Goal: Task Accomplishment & Management: Complete application form

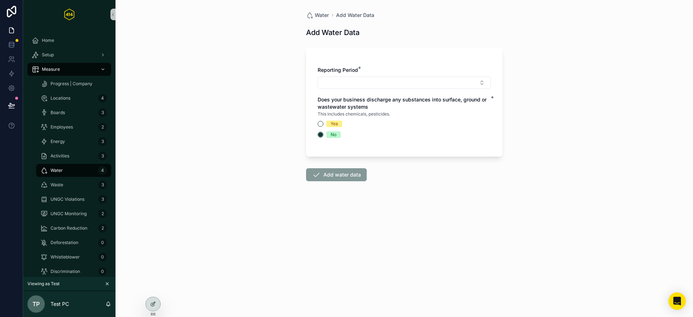
click at [255, 232] on div "Water Add Water Data Add Water Data Reporting Period * Does your business disch…" at bounding box center [405, 158] width 578 height 317
click at [249, 88] on div "Water Add Water Data Add Water Data Reporting Period * Does your business disch…" at bounding box center [405, 158] width 578 height 317
click at [363, 85] on button "Select Button" at bounding box center [404, 83] width 173 height 12
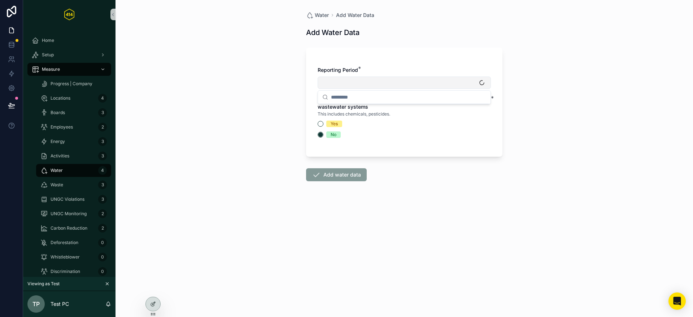
click at [363, 85] on button "Select Button" at bounding box center [404, 83] width 173 height 12
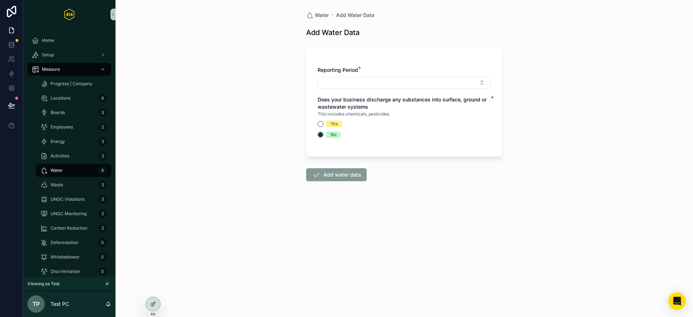
click at [205, 95] on div "Water Add Water Data Add Water Data Reporting Period * Does your business disch…" at bounding box center [405, 158] width 578 height 317
drag, startPoint x: 256, startPoint y: 34, endPoint x: 144, endPoint y: 111, distance: 135.9
click at [255, 35] on div "Water Add Water Data Add Water Data Reporting Period * Does your business disch…" at bounding box center [405, 158] width 578 height 317
click at [74, 184] on div "Waste 3" at bounding box center [73, 185] width 66 height 12
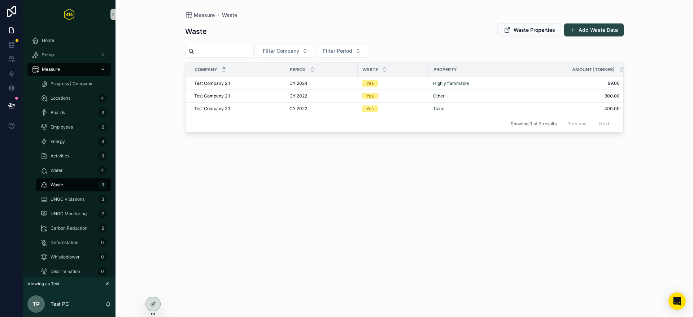
click at [602, 30] on button "Add Waste Data" at bounding box center [594, 29] width 60 height 13
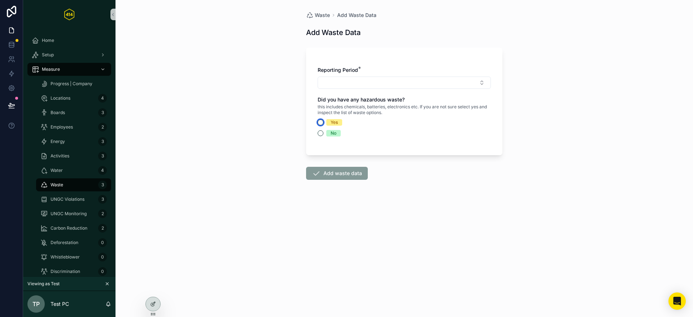
click at [321, 121] on button "Yes" at bounding box center [321, 122] width 6 height 6
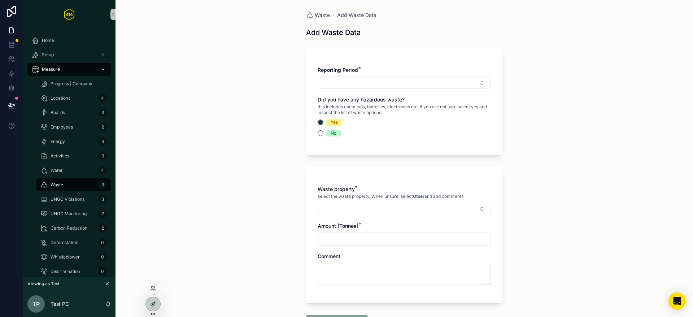
click at [156, 303] on div at bounding box center [153, 304] width 14 height 14
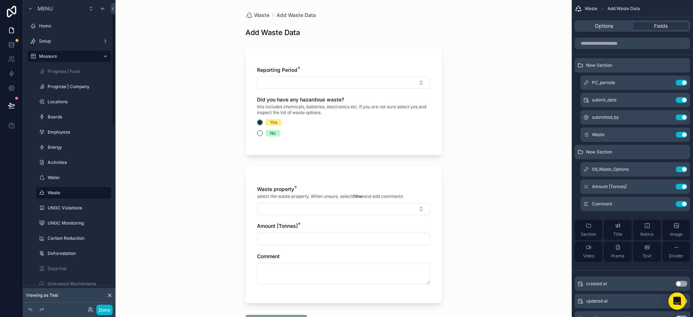
scroll to position [31, 0]
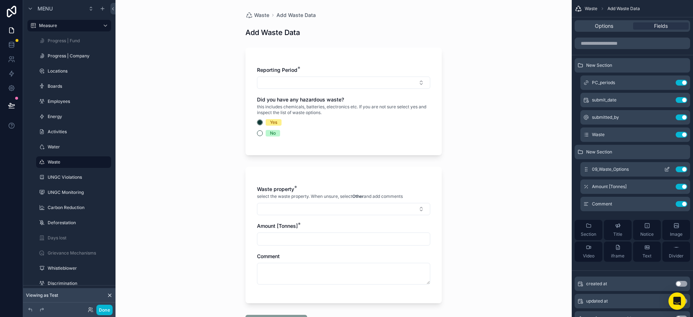
click at [667, 169] on icon "scrollable content" at bounding box center [667, 169] width 6 height 6
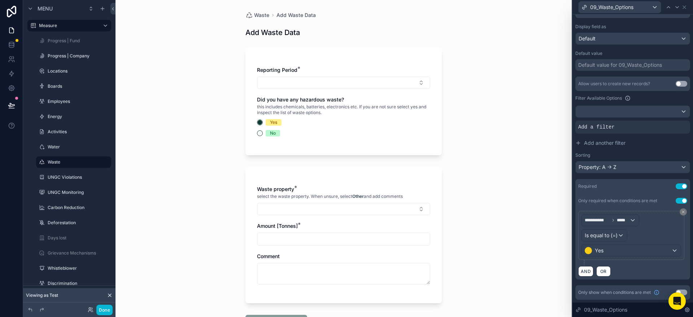
scroll to position [57, 0]
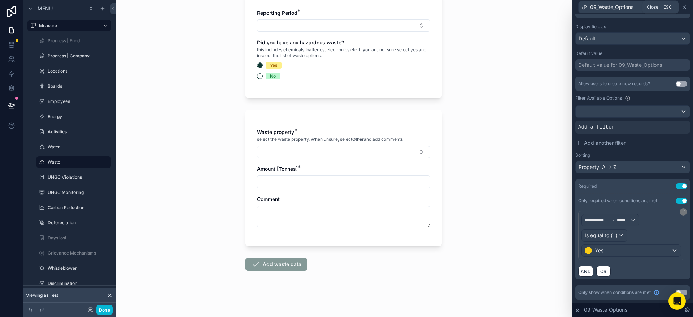
click at [686, 8] on icon at bounding box center [684, 7] width 3 height 3
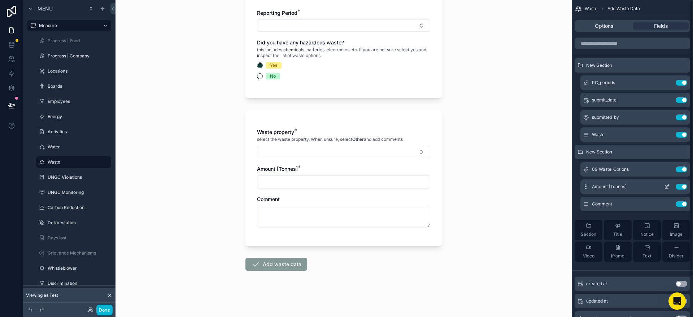
click at [667, 185] on icon "scrollable content" at bounding box center [667, 187] width 6 height 6
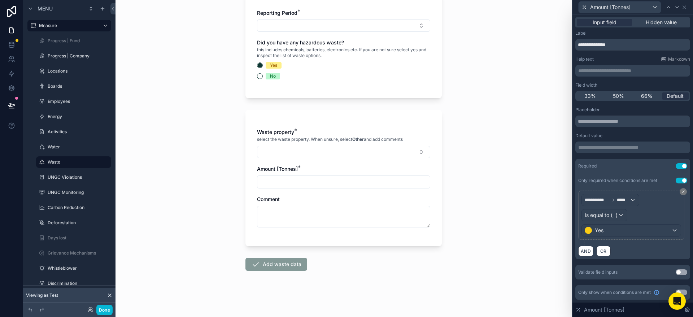
click at [682, 271] on button "Use setting" at bounding box center [682, 272] width 12 height 6
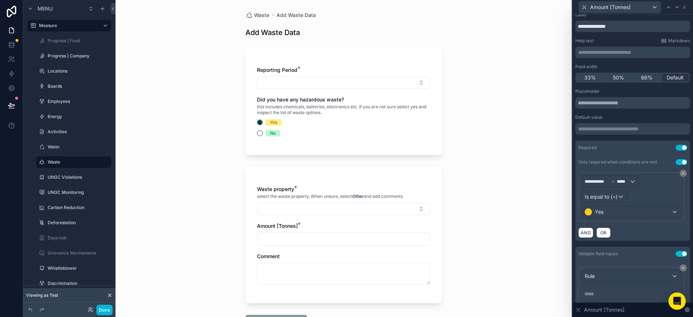
scroll to position [64, 0]
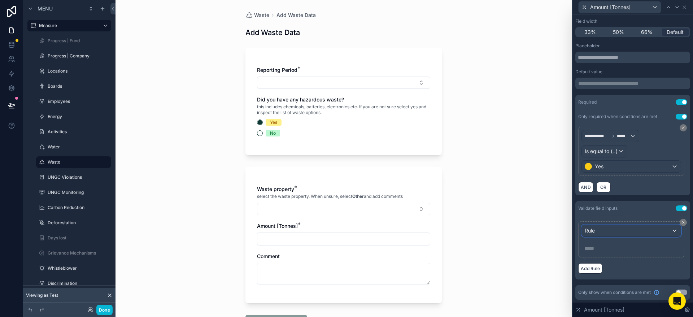
click at [620, 229] on div "Rule" at bounding box center [631, 231] width 99 height 12
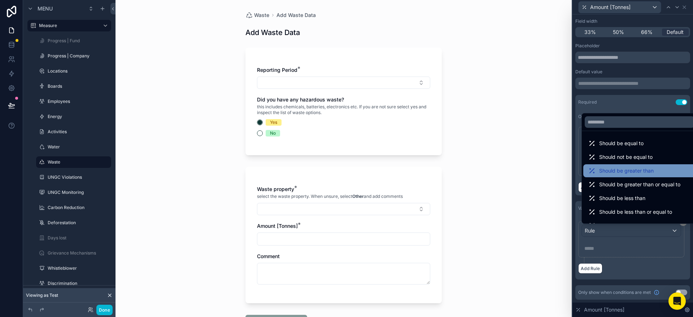
click at [629, 174] on span "Should be greater than" at bounding box center [626, 170] width 55 height 9
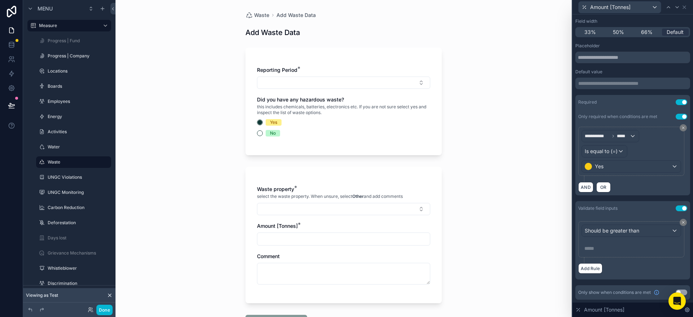
click at [591, 250] on p "***** ﻿" at bounding box center [631, 248] width 95 height 7
click at [536, 265] on div "Waste Add Waste Data Add Waste Data Reporting Period * Did you have any hazardo…" at bounding box center [344, 158] width 456 height 317
click at [275, 241] on input "scrollable content" at bounding box center [343, 239] width 173 height 10
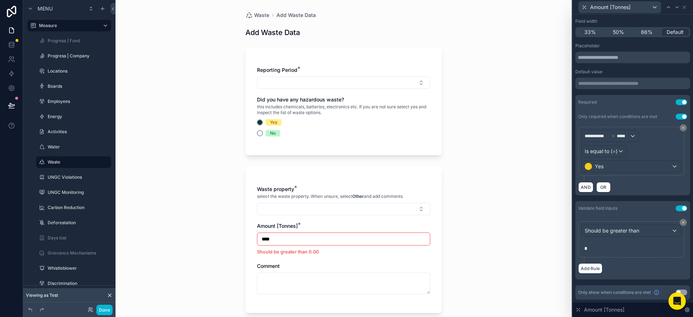
type input "****"
click at [221, 222] on div "Waste Add Waste Data Add Waste Data Reporting Period * Did you have any hazardo…" at bounding box center [344, 158] width 456 height 317
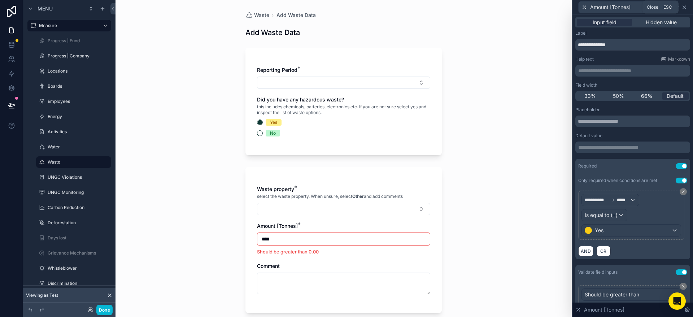
click at [685, 8] on icon at bounding box center [685, 7] width 6 height 6
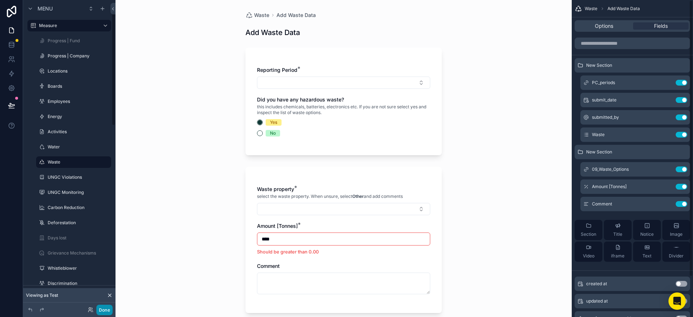
click at [104, 311] on button "Done" at bounding box center [104, 310] width 16 height 10
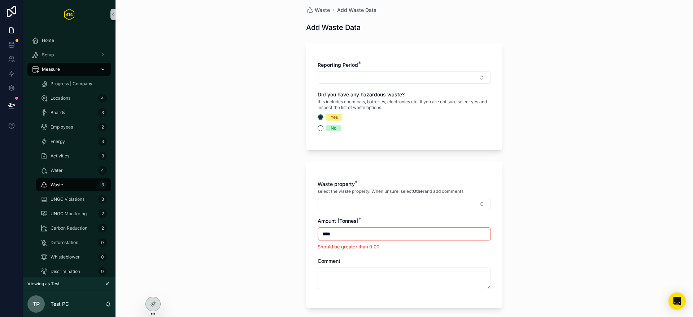
click at [245, 53] on div "Waste Add Waste Data Add Waste Data Reporting Period * Did you have any hazardo…" at bounding box center [405, 153] width 578 height 317
click at [77, 110] on div "Boards 3" at bounding box center [73, 113] width 66 height 12
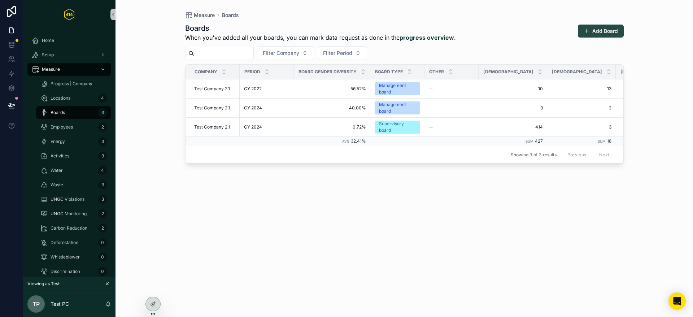
click at [612, 29] on button "Add Board" at bounding box center [601, 31] width 46 height 13
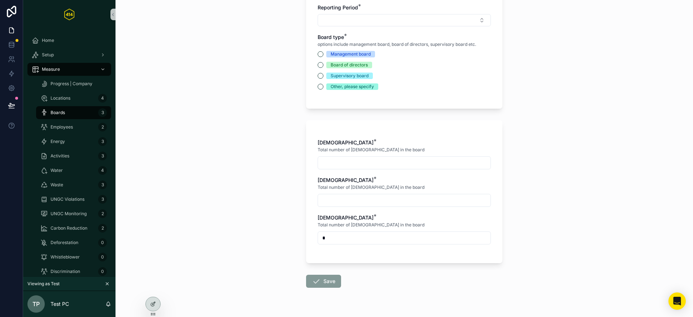
scroll to position [77, 0]
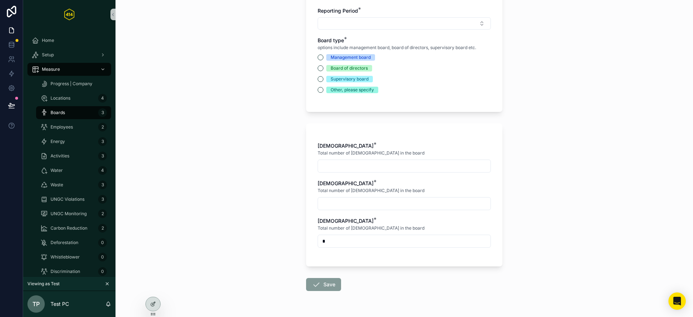
click at [349, 167] on input "scrollable content" at bounding box center [404, 166] width 173 height 10
click at [268, 164] on div "Boards Add new board member Add new board member This information will be used …" at bounding box center [405, 81] width 578 height 317
click at [356, 164] on input "scrollable content" at bounding box center [404, 166] width 173 height 10
type input "*"
click at [247, 159] on div "Boards Add new board member Add new board member This information will be used …" at bounding box center [405, 81] width 578 height 317
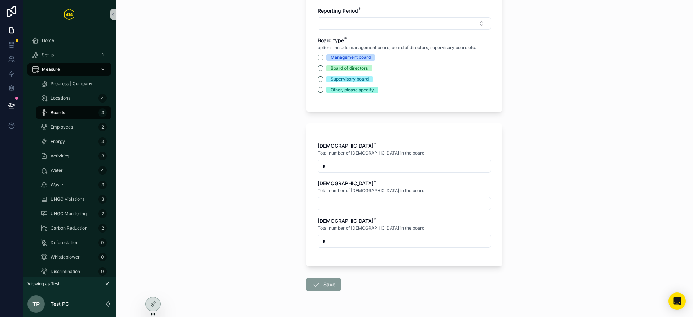
click at [327, 166] on input "*" at bounding box center [404, 166] width 173 height 10
click at [338, 169] on input "**" at bounding box center [404, 166] width 173 height 10
type input "*"
drag, startPoint x: 334, startPoint y: 191, endPoint x: 338, endPoint y: 200, distance: 9.5
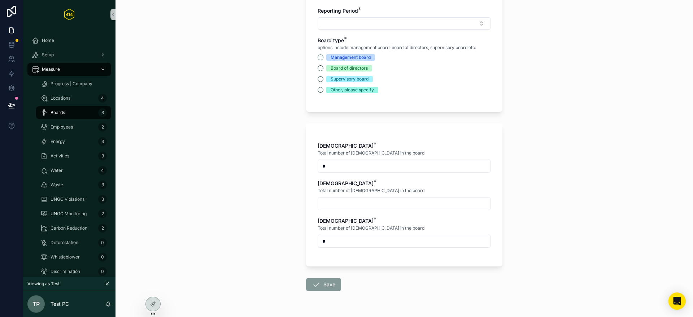
click at [334, 191] on span "Total number of [DEMOGRAPHIC_DATA] in the board" at bounding box center [371, 191] width 107 height 6
click at [338, 200] on input "scrollable content" at bounding box center [404, 204] width 173 height 10
type input "*"
click at [274, 184] on div "Boards Add new board member Add new board member This information will be used …" at bounding box center [405, 81] width 578 height 317
click at [336, 205] on input "*" at bounding box center [404, 204] width 173 height 10
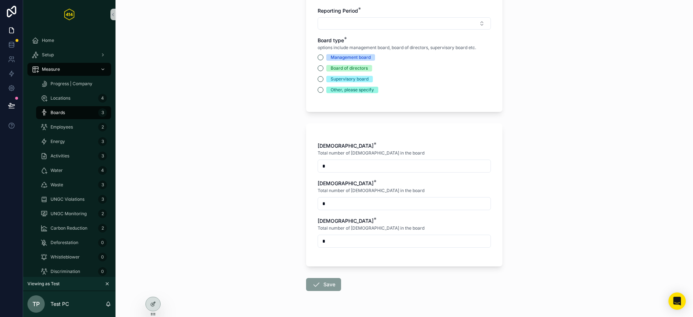
click at [336, 205] on input "*" at bounding box center [404, 204] width 173 height 10
type input "*"
click at [285, 204] on div "Boards Add new board member Add new board member This information will be used …" at bounding box center [405, 81] width 578 height 317
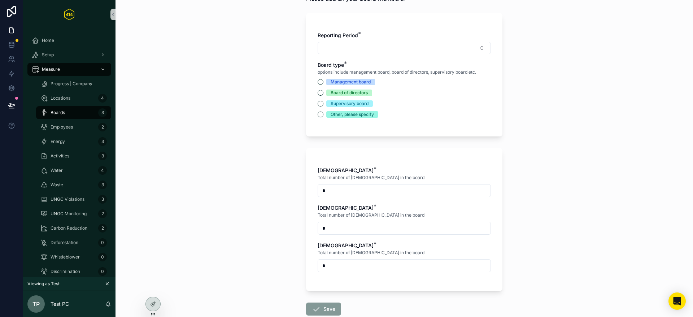
scroll to position [52, 0]
click at [320, 84] on button "Management board" at bounding box center [321, 82] width 6 height 6
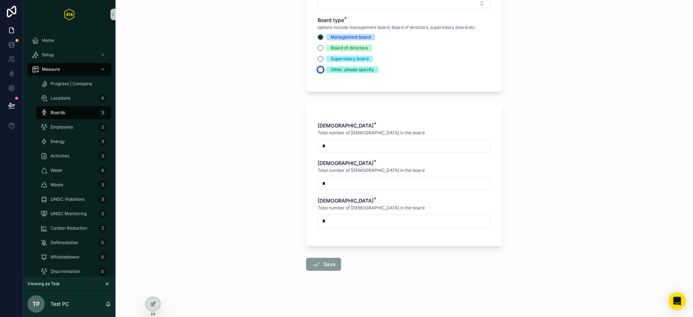
click at [318, 71] on button "Other, please specify" at bounding box center [321, 70] width 6 height 6
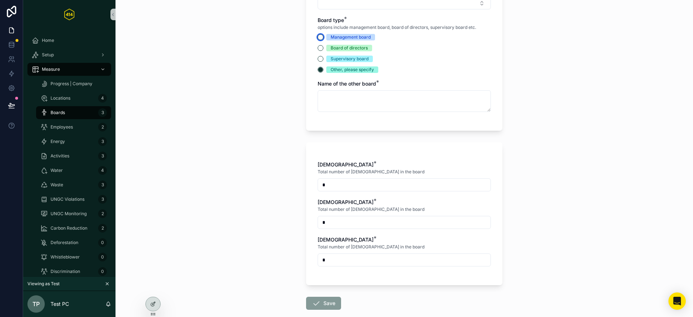
click at [322, 37] on button "Management board" at bounding box center [321, 37] width 6 height 6
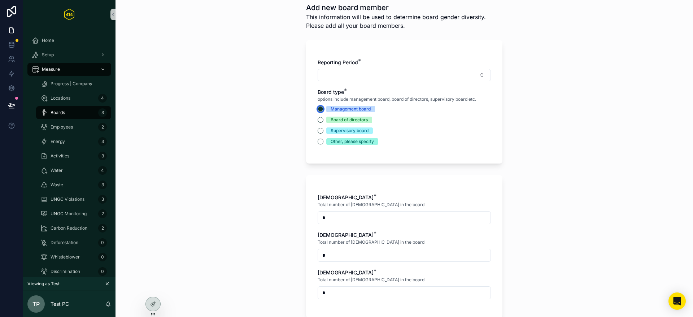
scroll to position [24, 0]
click at [353, 88] on div "Reporting Period * Board type * options include management board, board of dire…" at bounding box center [404, 106] width 173 height 93
click at [361, 78] on button "Select Button" at bounding box center [404, 76] width 173 height 12
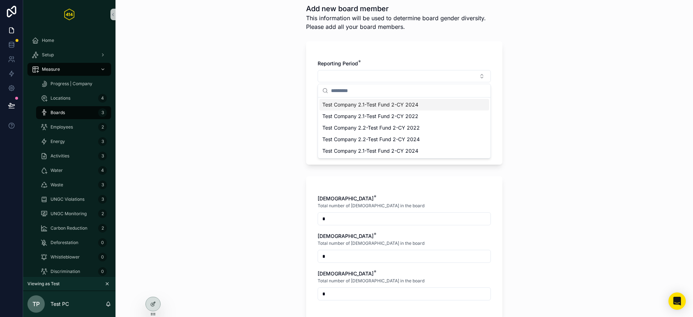
click at [355, 107] on span "Test Company 2.1-Test Fund 2-CY 2024" at bounding box center [370, 104] width 96 height 7
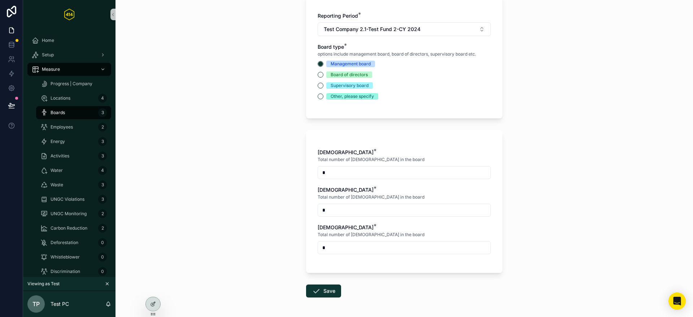
scroll to position [70, 0]
click at [341, 251] on input "*" at bounding box center [404, 249] width 173 height 10
click at [361, 231] on div "[DEMOGRAPHIC_DATA] *" at bounding box center [404, 228] width 173 height 7
drag, startPoint x: 333, startPoint y: 260, endPoint x: 339, endPoint y: 252, distance: 9.8
click at [333, 259] on div "[DEMOGRAPHIC_DATA] * Total number of [DEMOGRAPHIC_DATA] in the board * [DEMOGRA…" at bounding box center [404, 206] width 173 height 113
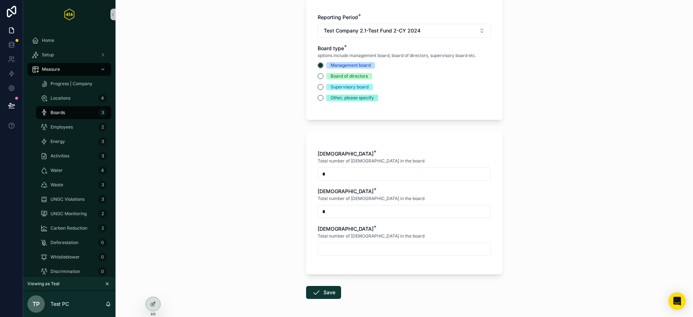
click at [340, 252] on input "scrollable content" at bounding box center [404, 249] width 173 height 10
drag, startPoint x: 374, startPoint y: 288, endPoint x: 351, endPoint y: 260, distance: 35.9
click at [374, 287] on form "Reporting Period * Test Company 2.1-Test Fund 2-CY 2024 Board type * options in…" at bounding box center [404, 168] width 196 height 354
click at [345, 252] on input "*" at bounding box center [404, 249] width 173 height 10
type input "*"
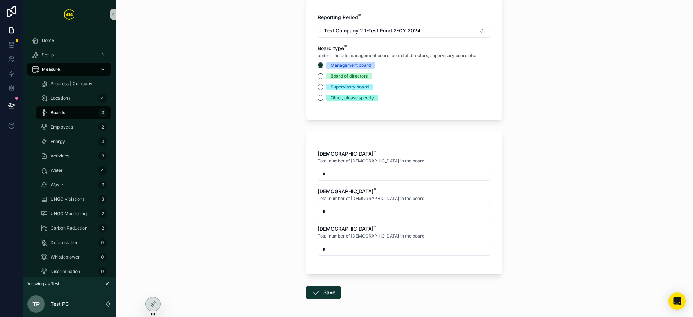
drag, startPoint x: 349, startPoint y: 270, endPoint x: 343, endPoint y: 258, distance: 13.9
click at [348, 268] on div "[DEMOGRAPHIC_DATA] * Total number of [DEMOGRAPHIC_DATA] in the board * [DEMOGRA…" at bounding box center [404, 202] width 196 height 143
click at [338, 248] on input "*" at bounding box center [404, 249] width 173 height 10
drag, startPoint x: 252, startPoint y: 214, endPoint x: 256, endPoint y: 215, distance: 3.8
click at [253, 214] on div "Boards Add new board member Add new board member This information will be used …" at bounding box center [405, 88] width 578 height 317
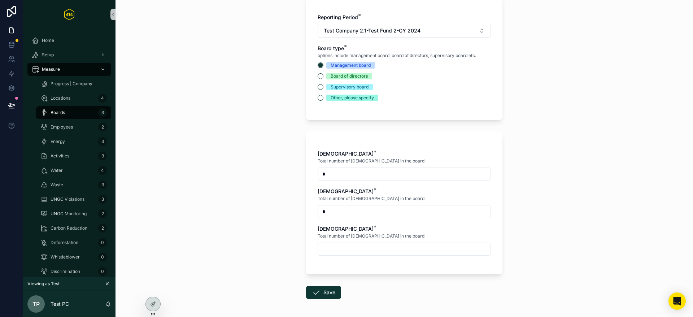
click at [256, 216] on div "Boards Add new board member Add new board member This information will be used …" at bounding box center [405, 88] width 578 height 317
click at [256, 215] on div "Boards Add new board member Add new board member This information will be used …" at bounding box center [405, 88] width 578 height 317
click at [83, 123] on div "Employees 2" at bounding box center [73, 127] width 66 height 12
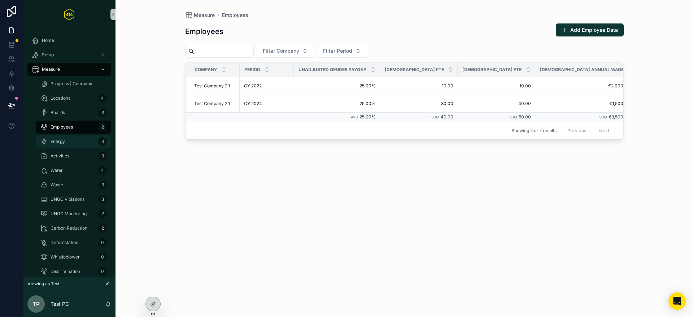
click at [71, 137] on div "Energy 3" at bounding box center [73, 142] width 66 height 12
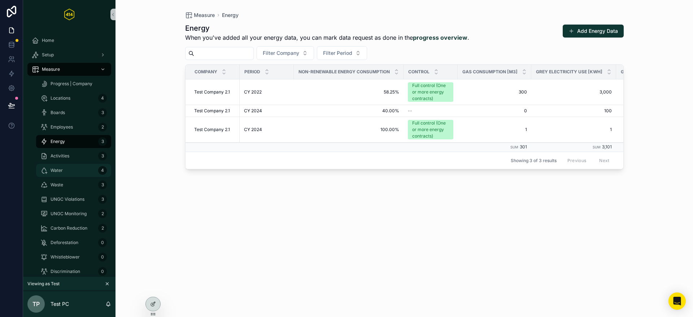
click at [69, 170] on div "Water 4" at bounding box center [73, 171] width 66 height 12
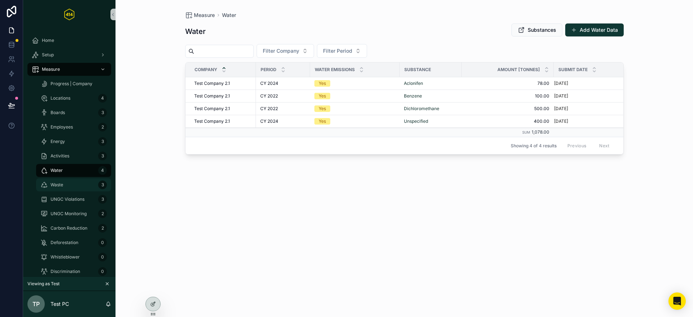
click at [68, 181] on div "Waste 3" at bounding box center [73, 185] width 66 height 12
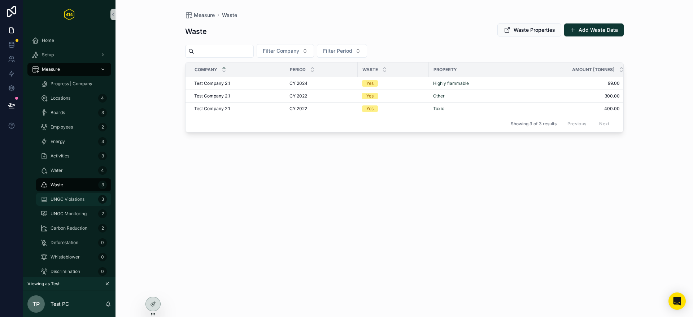
click at [75, 199] on span "UNGC Violations" at bounding box center [68, 199] width 34 height 6
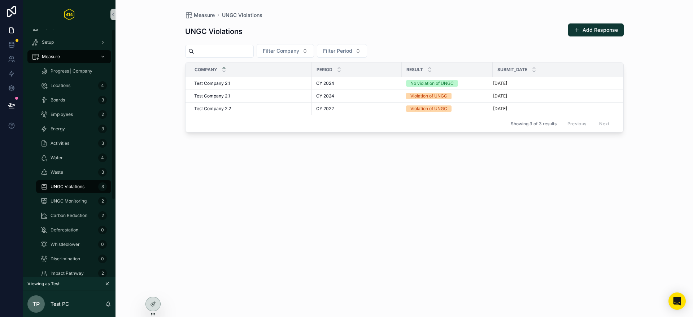
scroll to position [17, 0]
click at [79, 181] on span "UNGC Violations" at bounding box center [68, 183] width 34 height 6
click at [498, 170] on div "UNGC Violations Add Response Filter Company Filter Period Company Period Result…" at bounding box center [404, 164] width 439 height 290
click at [592, 30] on button "Add Response" at bounding box center [596, 29] width 56 height 13
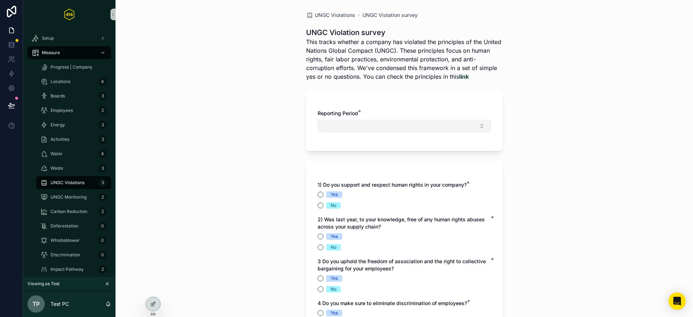
click at [365, 130] on button "Select Button" at bounding box center [404, 126] width 173 height 12
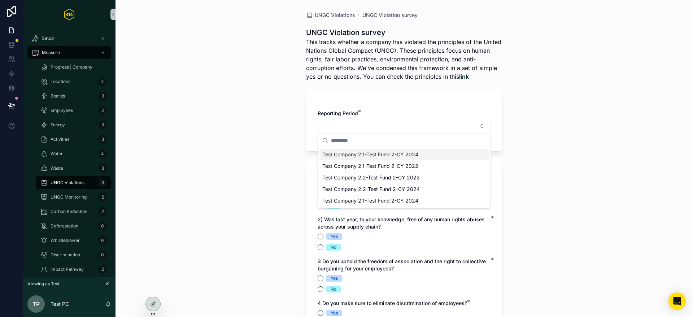
click at [342, 156] on span "Test Company 2.1-Test Fund 2-CY 2024" at bounding box center [370, 154] width 96 height 7
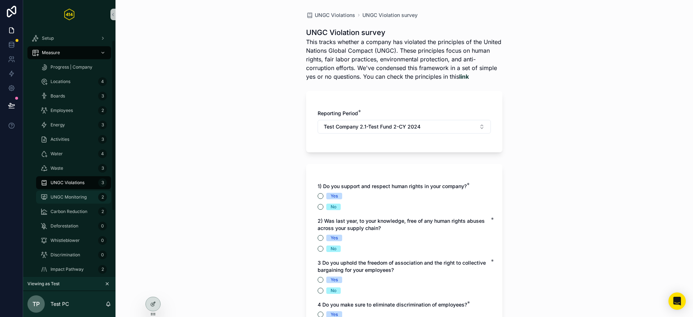
click at [79, 196] on span "UNGC Monitoring" at bounding box center [69, 197] width 36 height 6
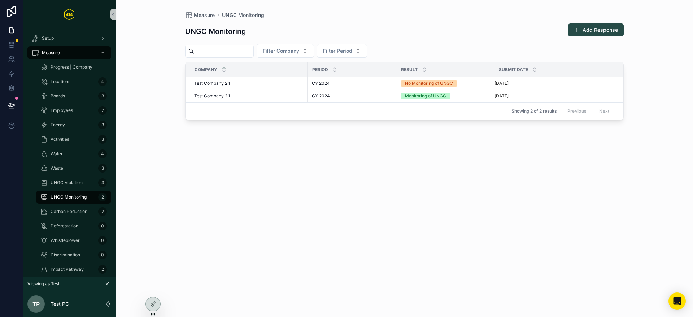
click at [580, 31] on button "Add Response" at bounding box center [596, 29] width 56 height 13
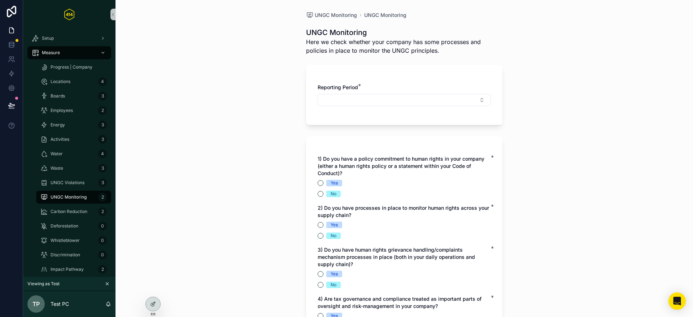
click at [249, 152] on div "UNGC Monitoring UNGC Monitoring UNGC Monitoring Here we check whether your comp…" at bounding box center [405, 158] width 578 height 317
click at [79, 210] on span "Carbon Reduction" at bounding box center [69, 212] width 37 height 6
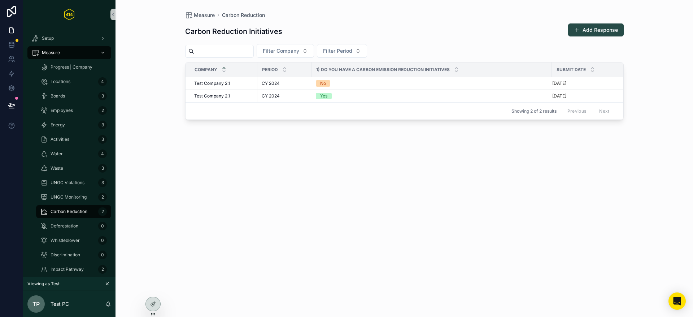
click at [590, 35] on button "Add Response" at bounding box center [596, 29] width 56 height 13
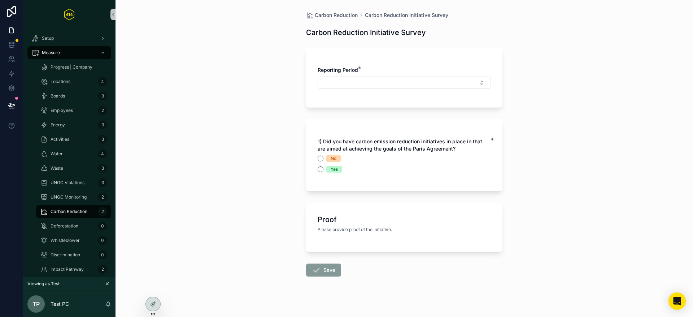
click at [242, 125] on div "Carbon Reduction Carbon Reduction Initiative Survey Carbon Reduction Initiative…" at bounding box center [405, 158] width 578 height 317
drag, startPoint x: 376, startPoint y: 249, endPoint x: 351, endPoint y: 202, distance: 53.0
click at [376, 249] on div "Proof Please provide proof of the initiative." at bounding box center [404, 227] width 196 height 49
click at [150, 305] on icon at bounding box center [153, 304] width 6 height 6
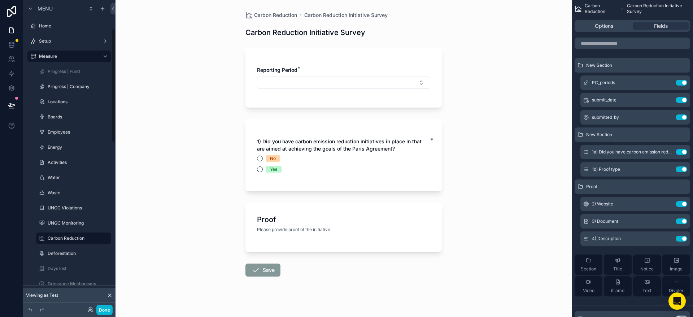
scroll to position [76, 0]
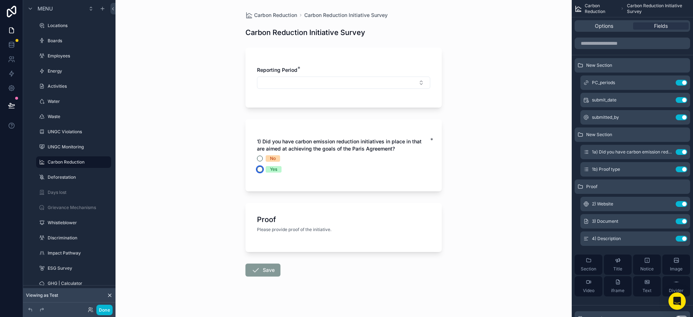
click at [262, 170] on button "Yes" at bounding box center [260, 169] width 6 height 6
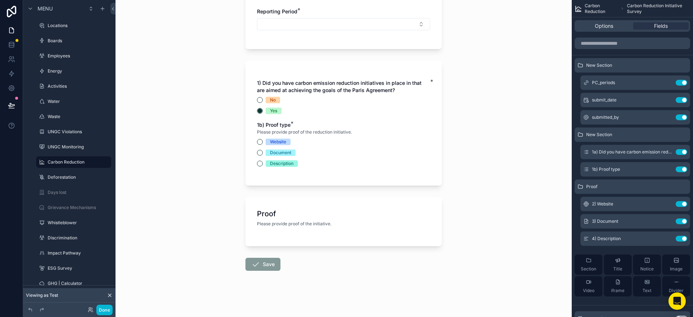
scroll to position [58, 0]
click at [261, 144] on button "Website" at bounding box center [260, 142] width 6 height 6
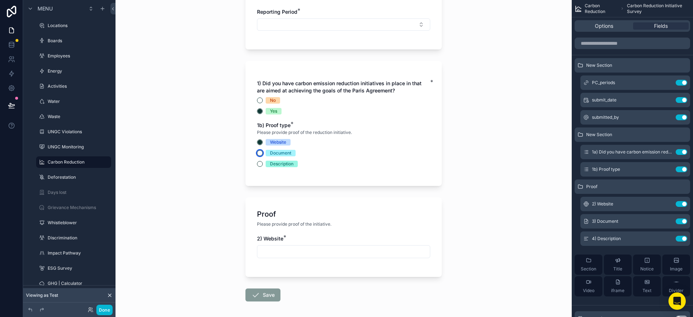
click at [260, 153] on button "Document" at bounding box center [260, 153] width 6 height 6
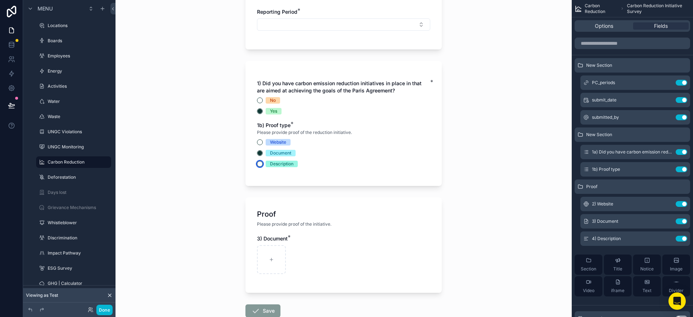
click at [260, 164] on button "Description" at bounding box center [260, 164] width 6 height 6
click at [261, 142] on button "Website" at bounding box center [260, 142] width 6 height 6
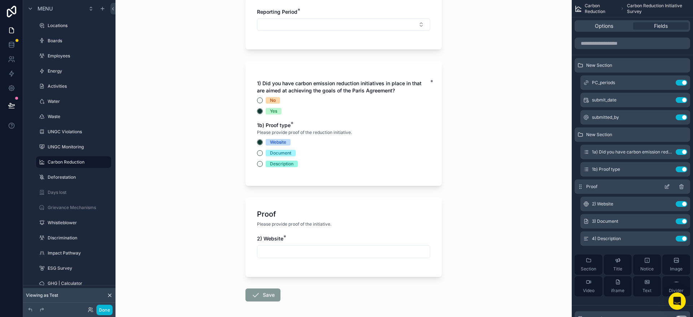
click at [667, 187] on icon "scrollable content" at bounding box center [667, 185] width 3 height 3
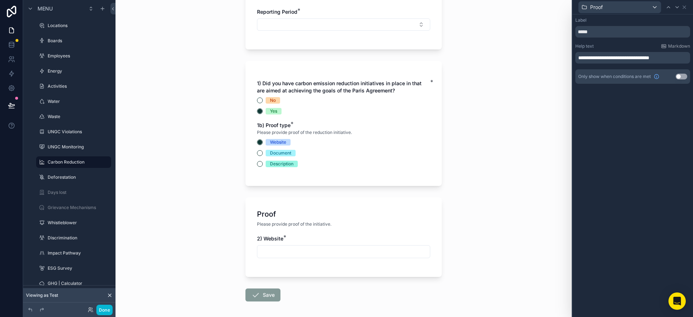
click at [683, 75] on button "Use setting" at bounding box center [682, 77] width 12 height 6
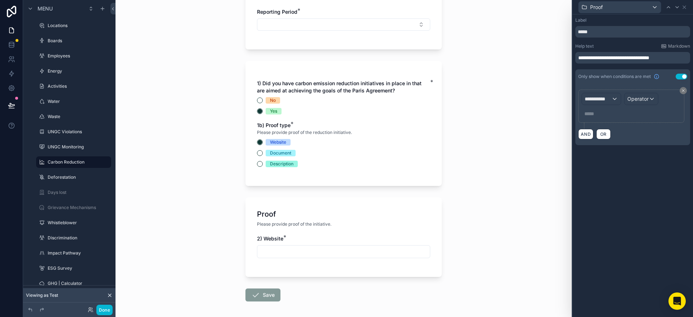
scroll to position [0, 0]
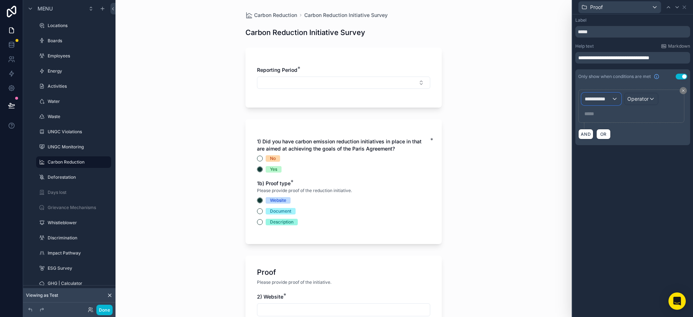
click at [610, 100] on span "**********" at bounding box center [598, 98] width 27 height 7
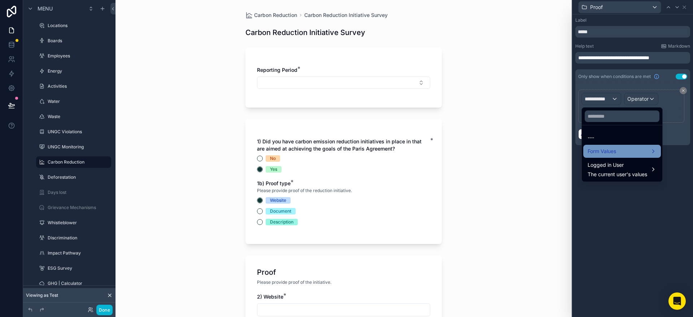
click at [610, 148] on span "Form Values" at bounding box center [602, 151] width 29 height 9
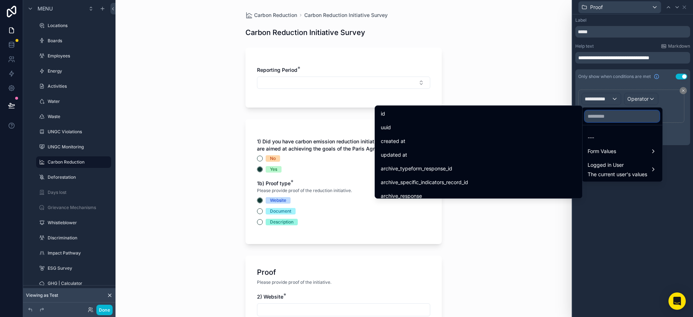
click at [607, 117] on input "text" at bounding box center [622, 116] width 75 height 12
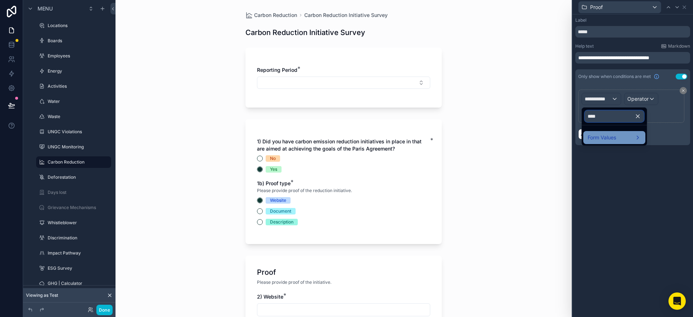
type input "****"
click at [601, 137] on span "Form Values" at bounding box center [602, 137] width 29 height 9
click at [561, 137] on span "1b) Proof type" at bounding box center [560, 138] width 34 height 9
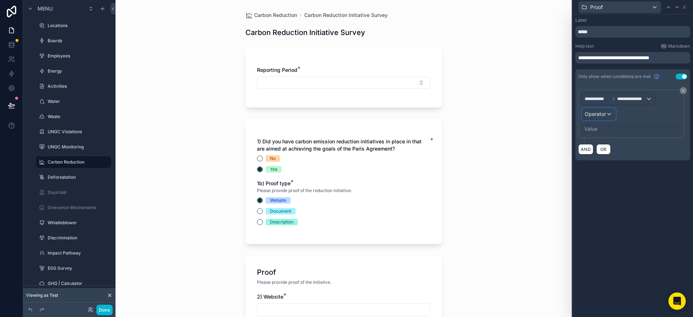
click at [606, 115] on div "Operator" at bounding box center [599, 114] width 34 height 12
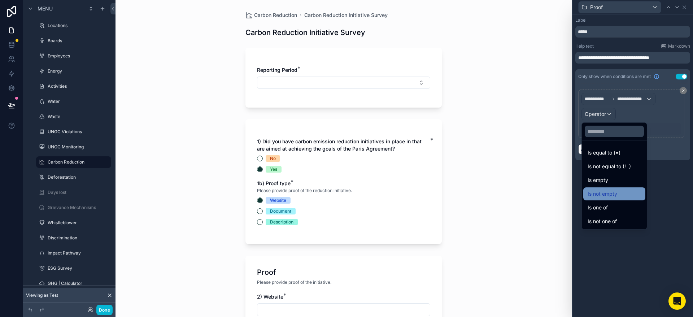
click at [616, 194] on span "Is not empty" at bounding box center [603, 194] width 30 height 9
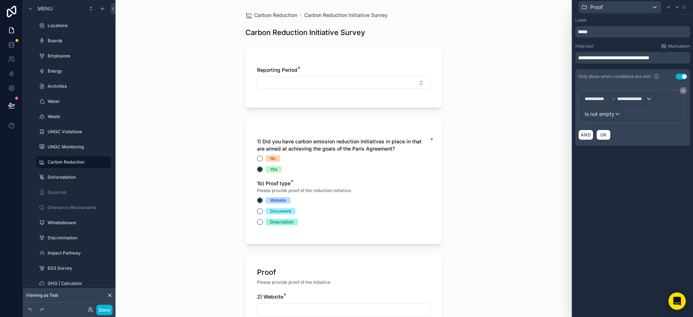
scroll to position [89, 0]
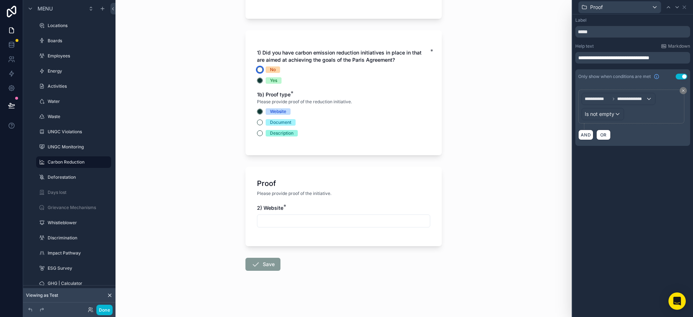
click at [260, 70] on button "No" at bounding box center [260, 70] width 6 height 6
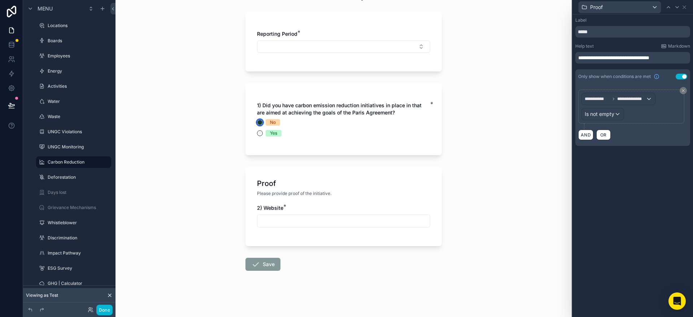
scroll to position [36, 0]
click at [259, 132] on button "Yes" at bounding box center [260, 133] width 6 height 6
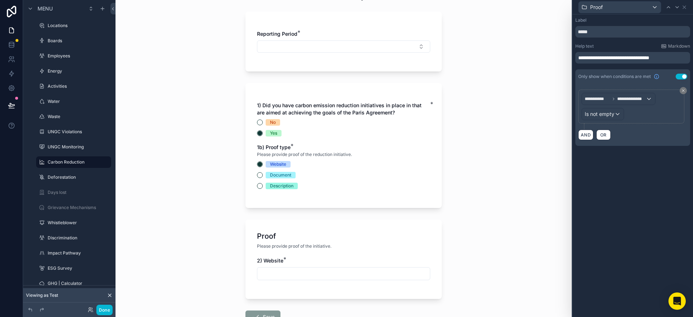
click at [256, 162] on div "1) Did you have carbon emission reduction initiatives in place in that are aime…" at bounding box center [343, 145] width 196 height 125
click at [260, 164] on circle "scrollable content" at bounding box center [260, 164] width 4 height 4
click at [573, 184] on div "**********" at bounding box center [633, 165] width 121 height 303
click at [106, 309] on button "Done" at bounding box center [104, 310] width 16 height 10
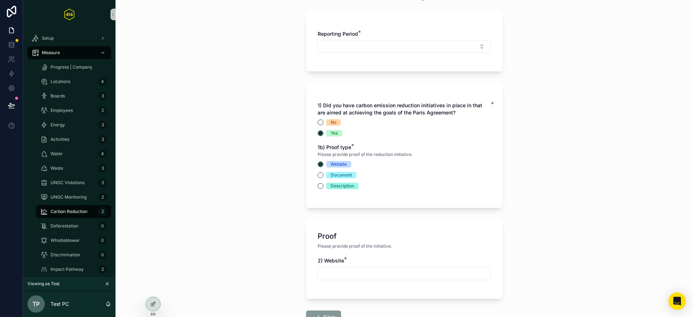
scroll to position [0, 0]
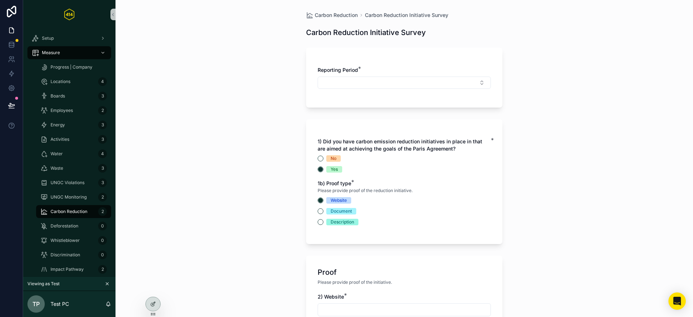
click at [223, 211] on div "Carbon Reduction Carbon Reduction Initiative Survey Carbon Reduction Initiative…" at bounding box center [405, 158] width 578 height 317
click at [66, 196] on span "UNGC Monitoring" at bounding box center [69, 197] width 36 height 6
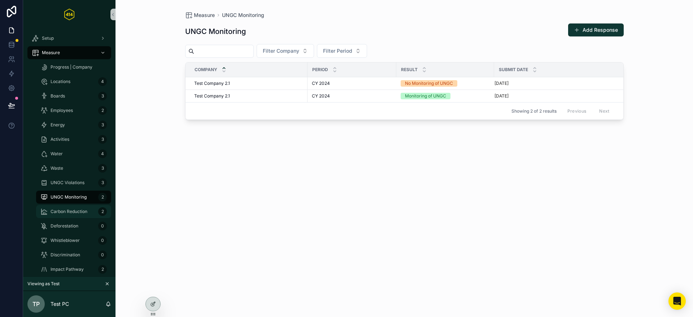
drag, startPoint x: 76, startPoint y: 207, endPoint x: 169, endPoint y: 191, distance: 94.5
click at [76, 207] on div "Carbon Reduction 2" at bounding box center [73, 212] width 66 height 12
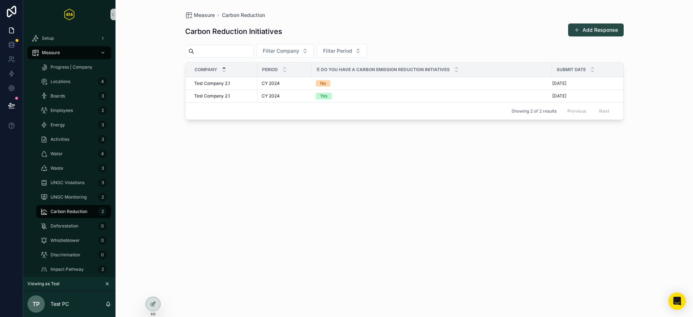
click at [601, 31] on button "Add Response" at bounding box center [596, 29] width 56 height 13
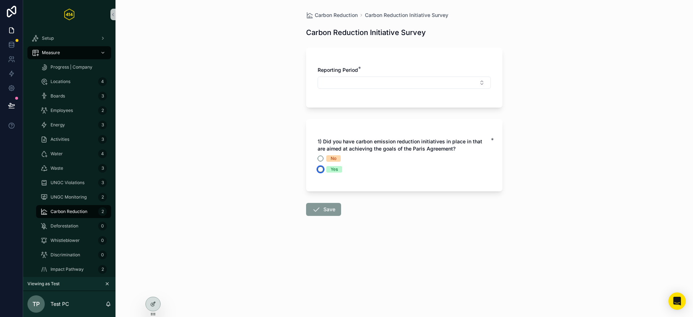
click at [319, 168] on button "Yes" at bounding box center [321, 169] width 6 height 6
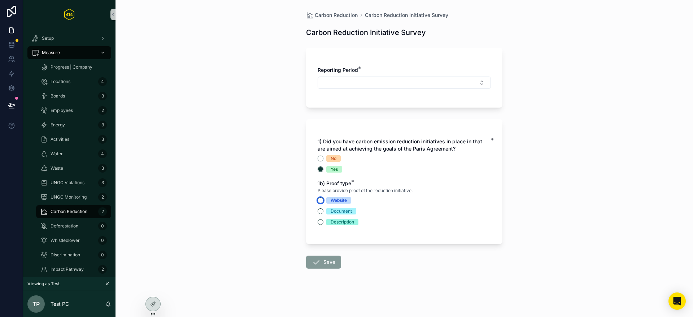
click at [322, 200] on button "Website" at bounding box center [321, 200] width 6 height 6
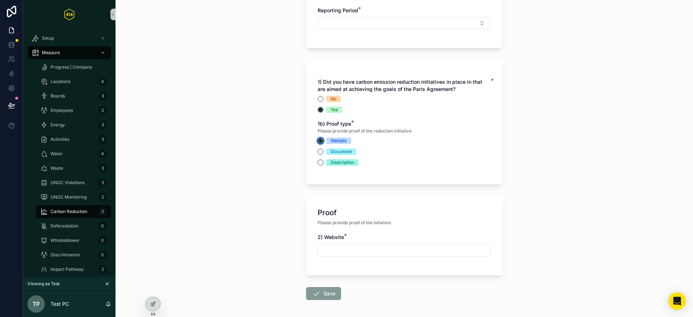
scroll to position [89, 0]
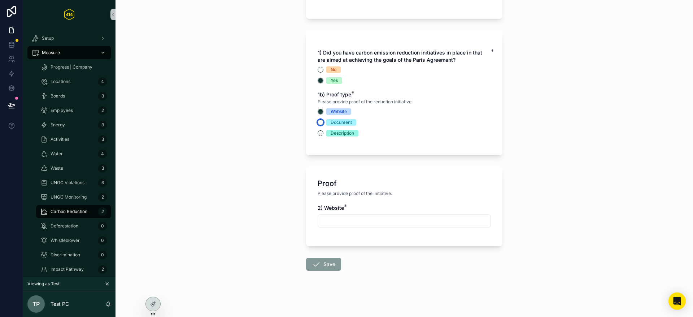
click at [322, 123] on button "Document" at bounding box center [321, 122] width 6 height 6
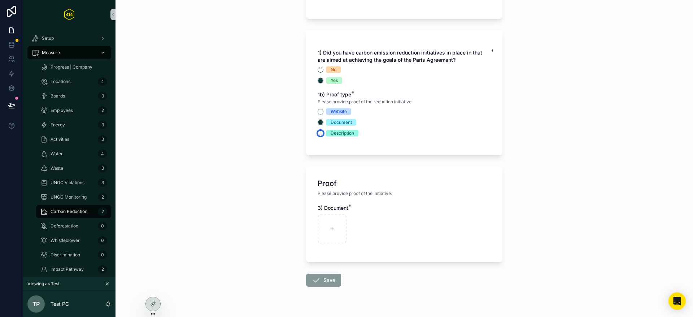
click at [321, 134] on button "Description" at bounding box center [321, 133] width 6 height 6
click at [282, 146] on div "Carbon Reduction Carbon Reduction Initiative Survey Carbon Reduction Initiative…" at bounding box center [405, 69] width 578 height 317
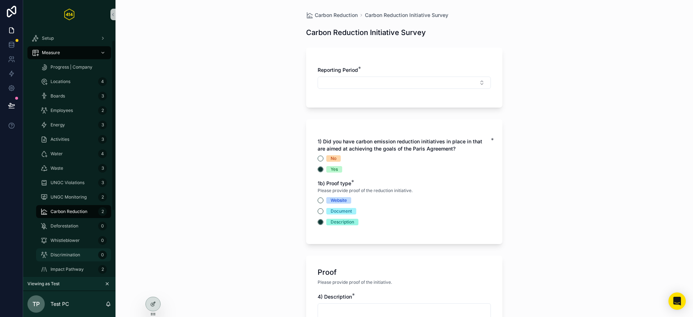
scroll to position [18, 0]
click at [257, 76] on div "Carbon Reduction Carbon Reduction Initiative Survey Carbon Reduction Initiative…" at bounding box center [405, 158] width 578 height 317
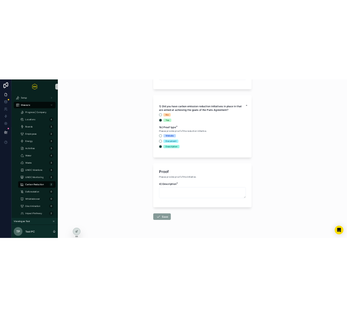
scroll to position [88, 0]
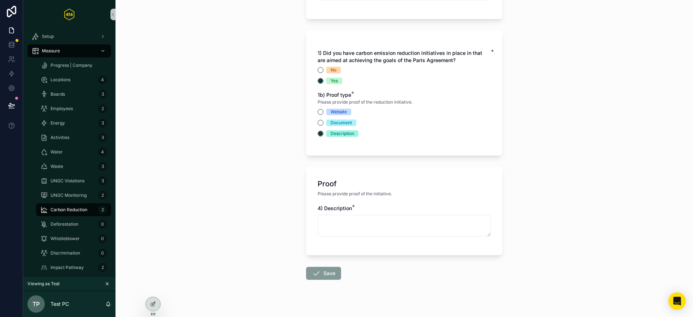
click at [260, 76] on div "Carbon Reduction Carbon Reduction Initiative Survey Carbon Reduction Initiative…" at bounding box center [405, 70] width 578 height 317
click at [260, 144] on div "Carbon Reduction Carbon Reduction Initiative Survey Carbon Reduction Initiative…" at bounding box center [405, 70] width 578 height 317
click at [550, 109] on div "Carbon Reduction Carbon Reduction Initiative Survey Carbon Reduction Initiative…" at bounding box center [405, 70] width 578 height 317
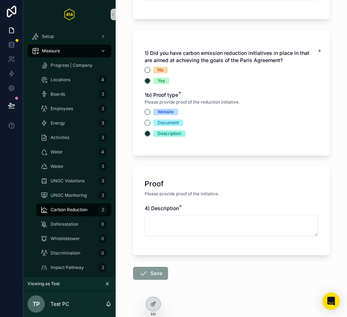
scroll to position [89, 0]
